Goal: Register for event/course

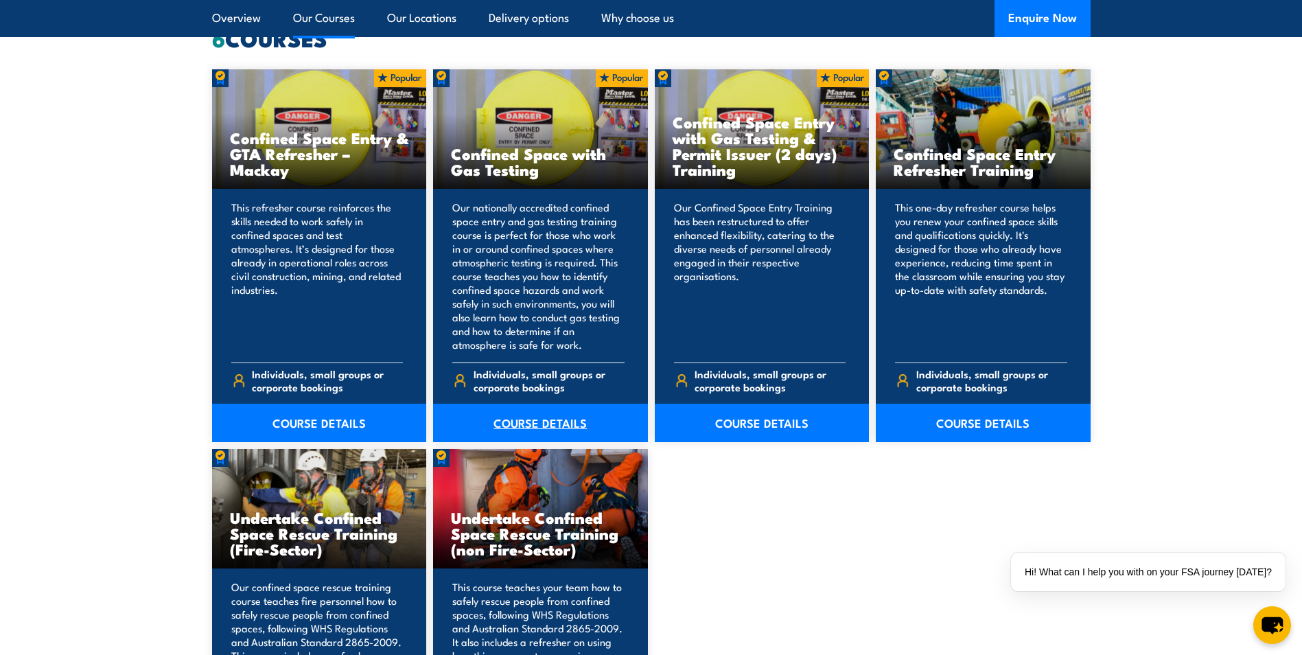
scroll to position [1235, 0]
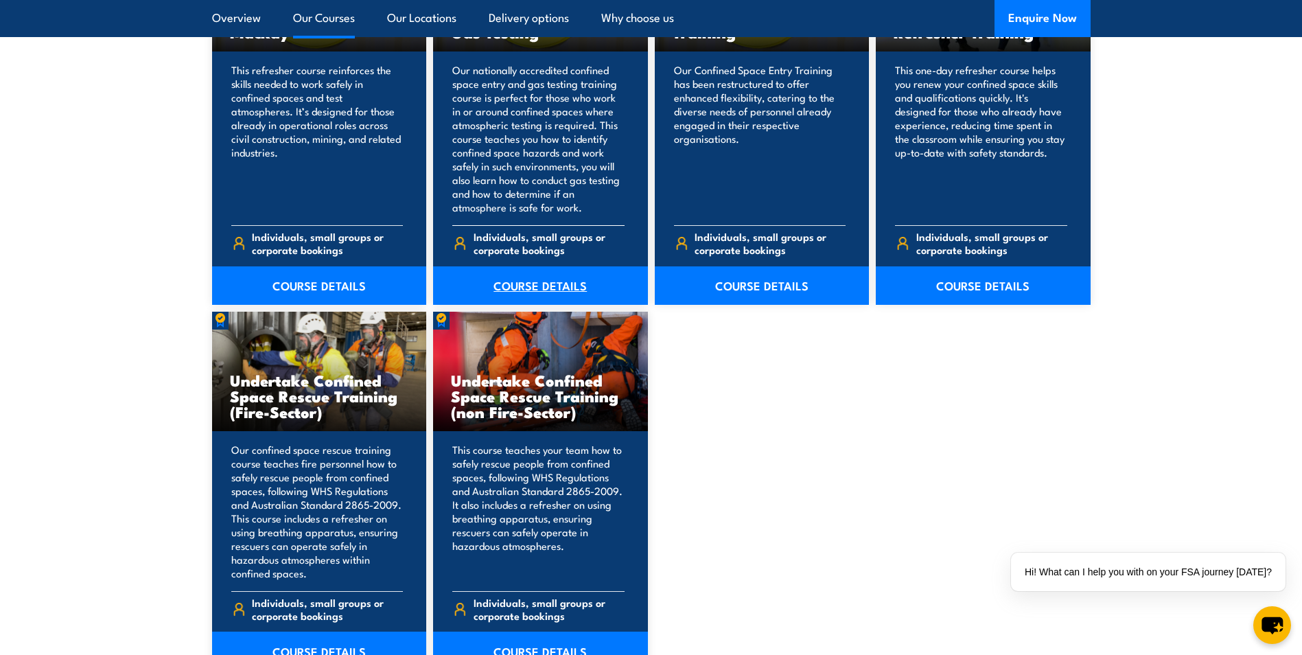
click at [531, 275] on link "COURSE DETAILS" at bounding box center [540, 285] width 215 height 38
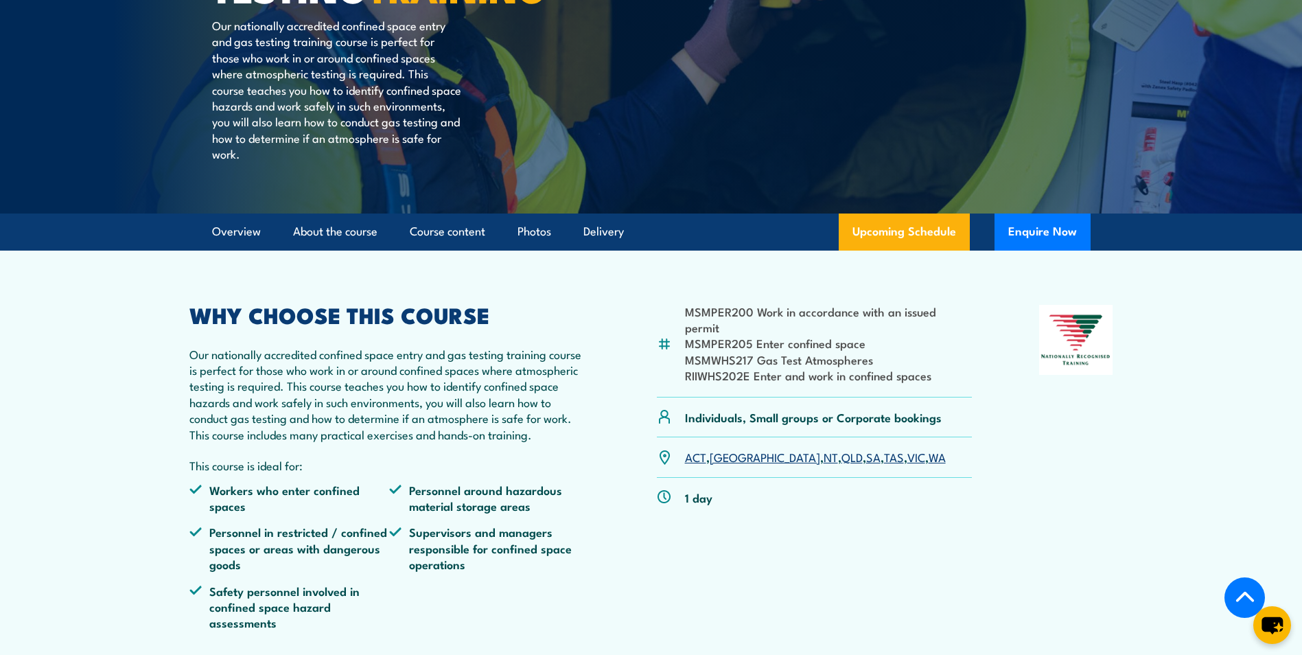
scroll to position [343, 0]
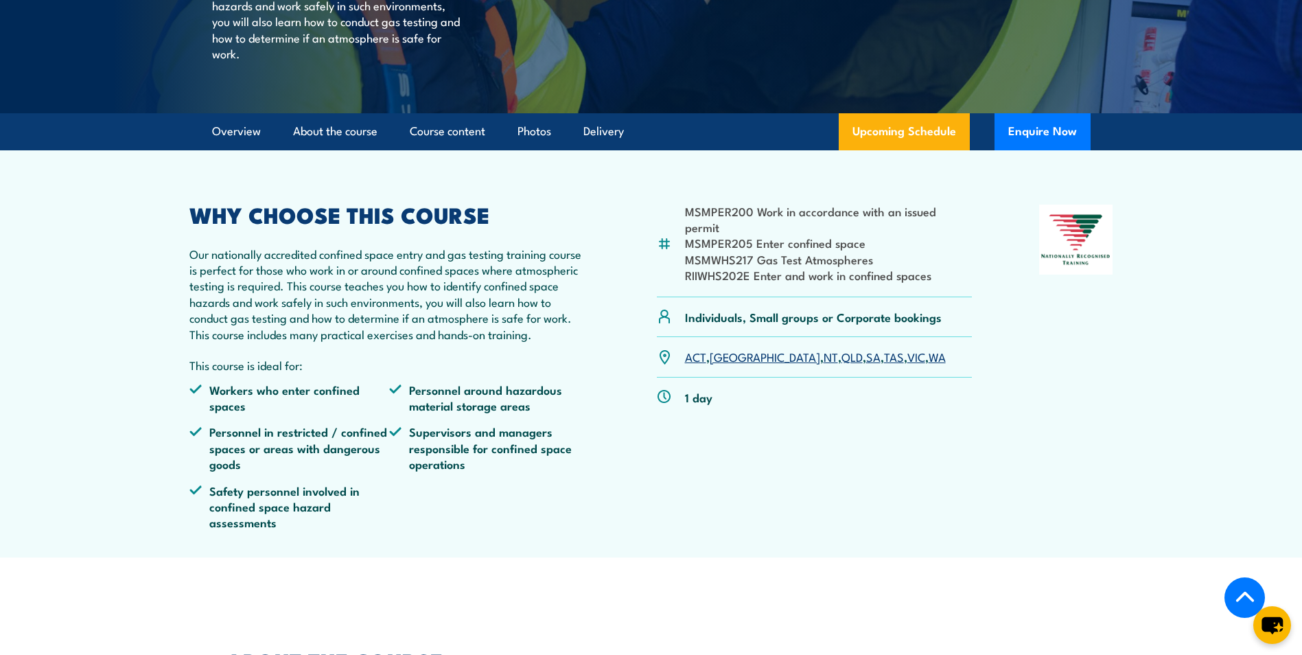
click at [841, 364] on link "QLD" at bounding box center [851, 356] width 21 height 16
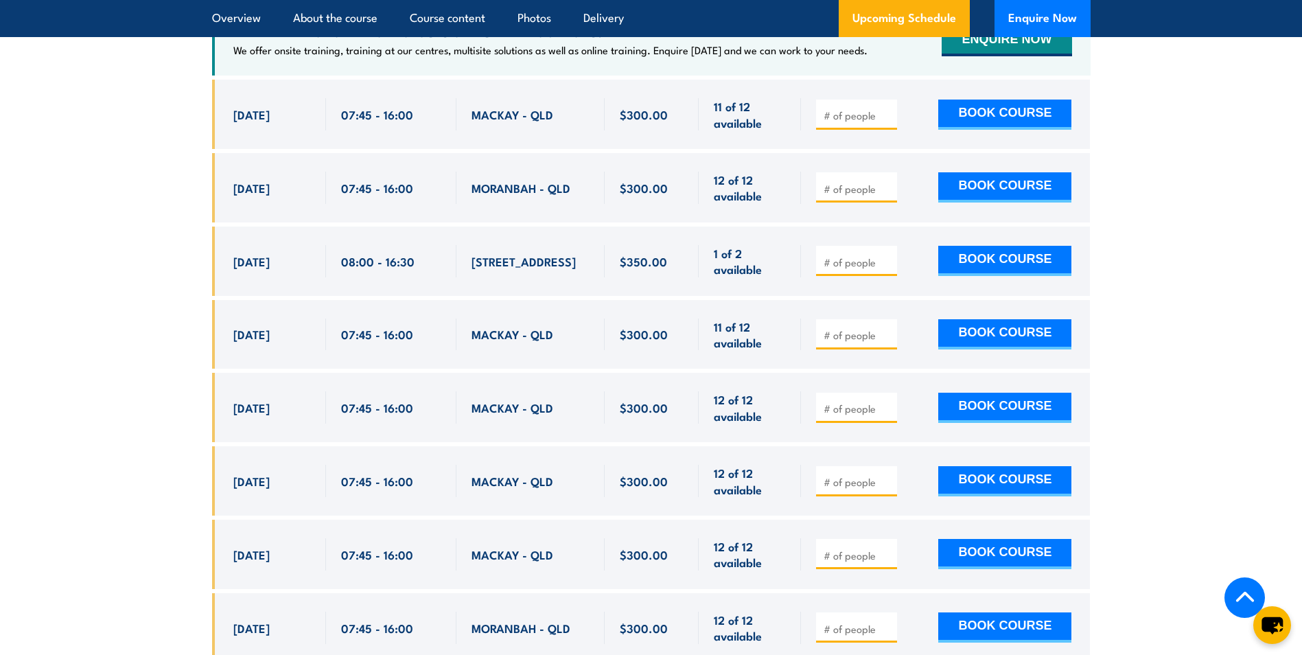
scroll to position [2674, 0]
